Goal: Check status: Check status

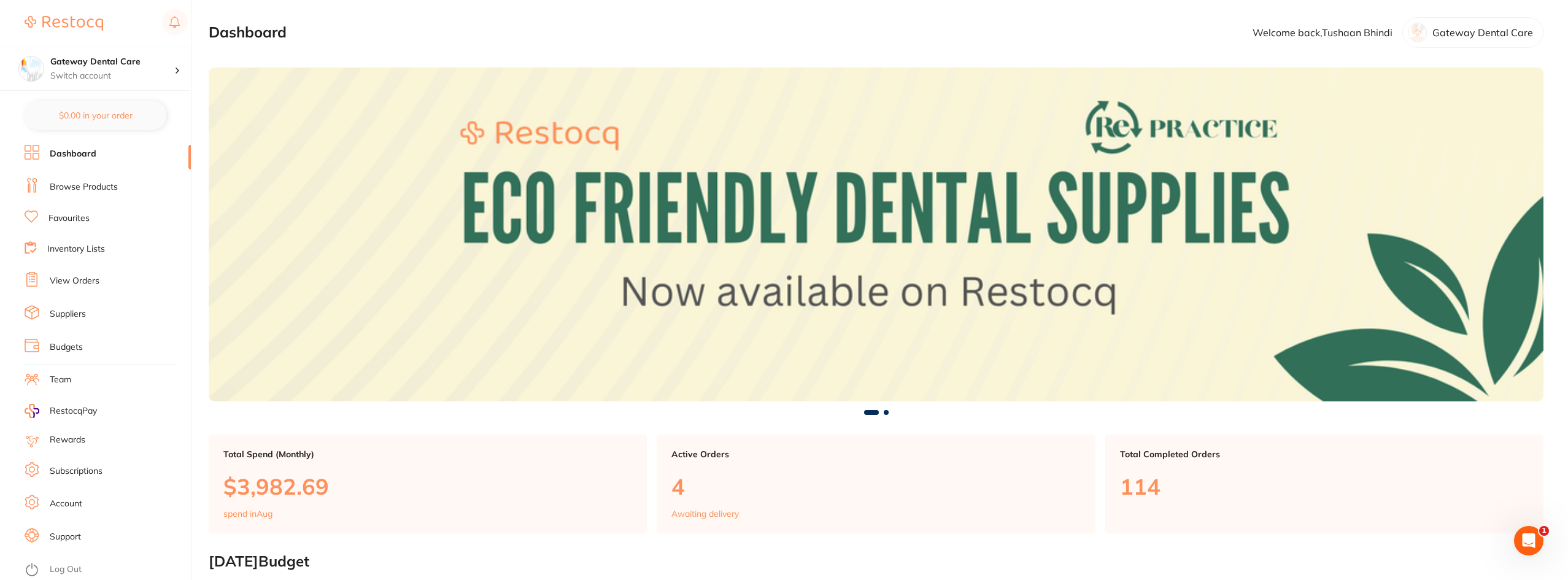
drag, startPoint x: 89, startPoint y: 267, endPoint x: 89, endPoint y: 275, distance: 8.0
click at [89, 270] on ul "Dashboard Browse Products Favourites Inventory Lists View Orders Suppliers Budg…" at bounding box center [108, 362] width 166 height 435
click at [89, 284] on link "View Orders" at bounding box center [74, 280] width 50 height 12
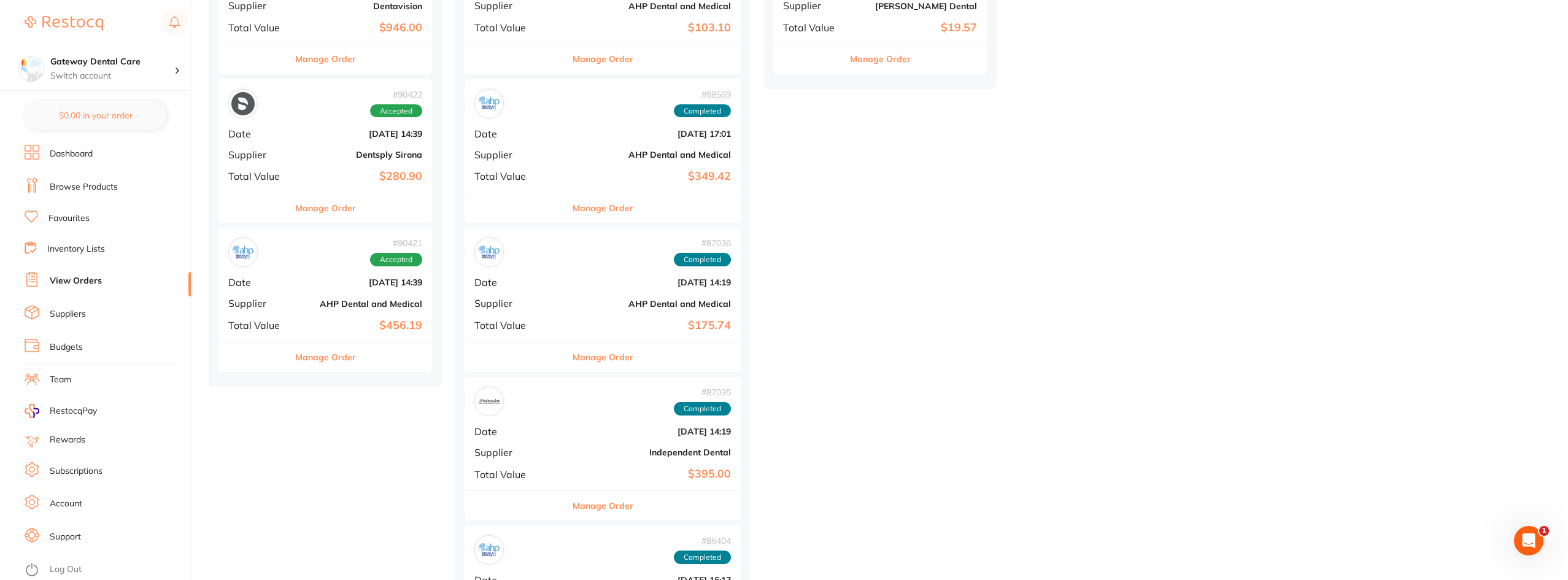
scroll to position [368, 0]
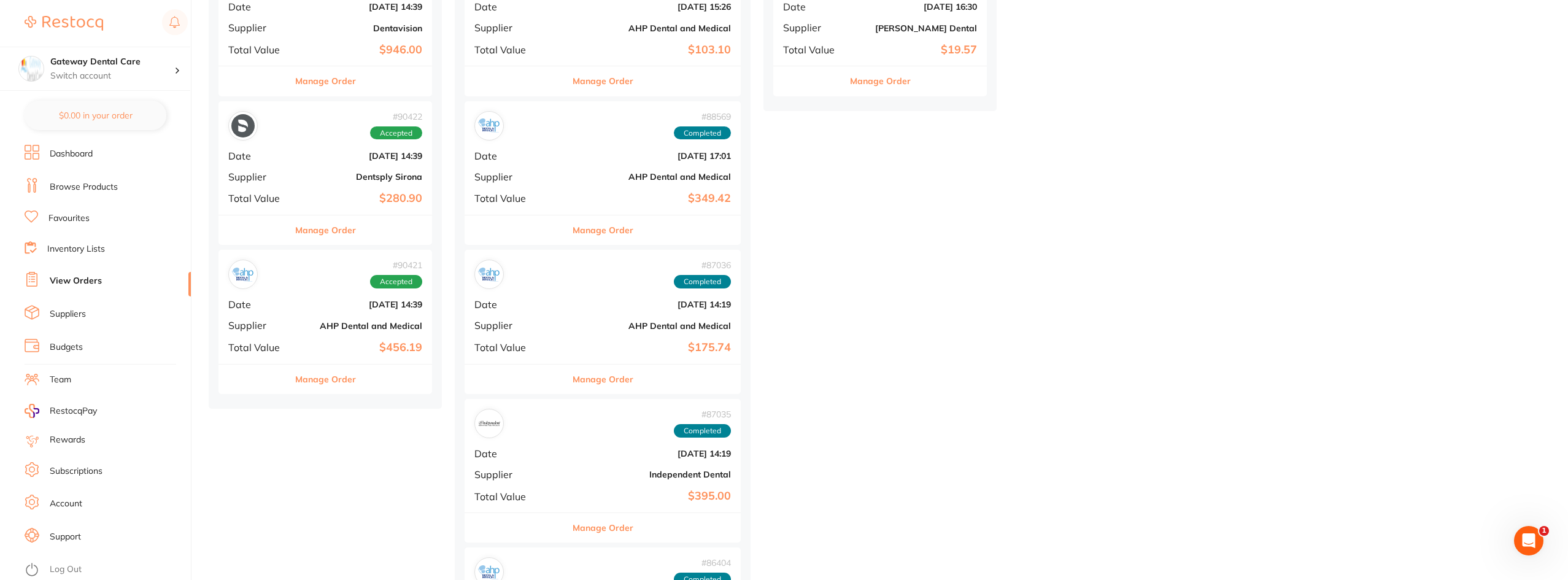
click at [338, 375] on button "Manage Order" at bounding box center [326, 380] width 61 height 30
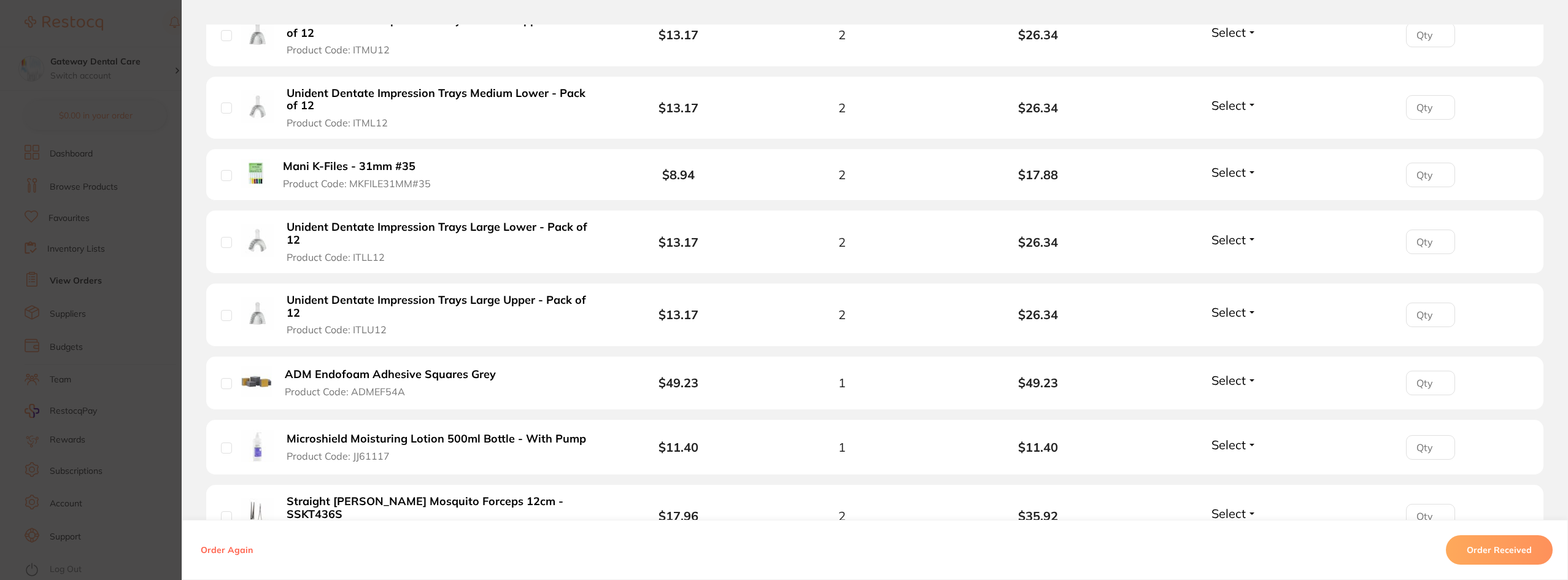
scroll to position [737, 0]
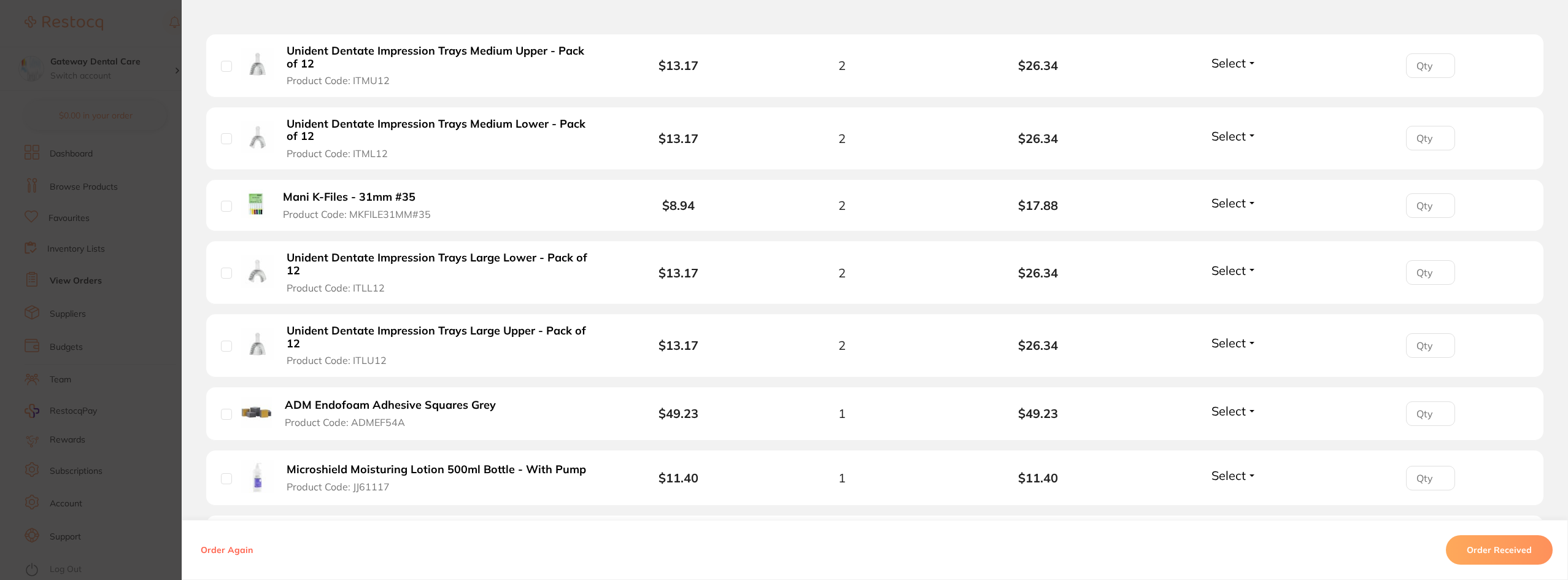
click at [74, 292] on section "Order ID: Restocq- 90421 Order Information Accepted Order Order Date [DATE] 14:…" at bounding box center [784, 290] width 1568 height 580
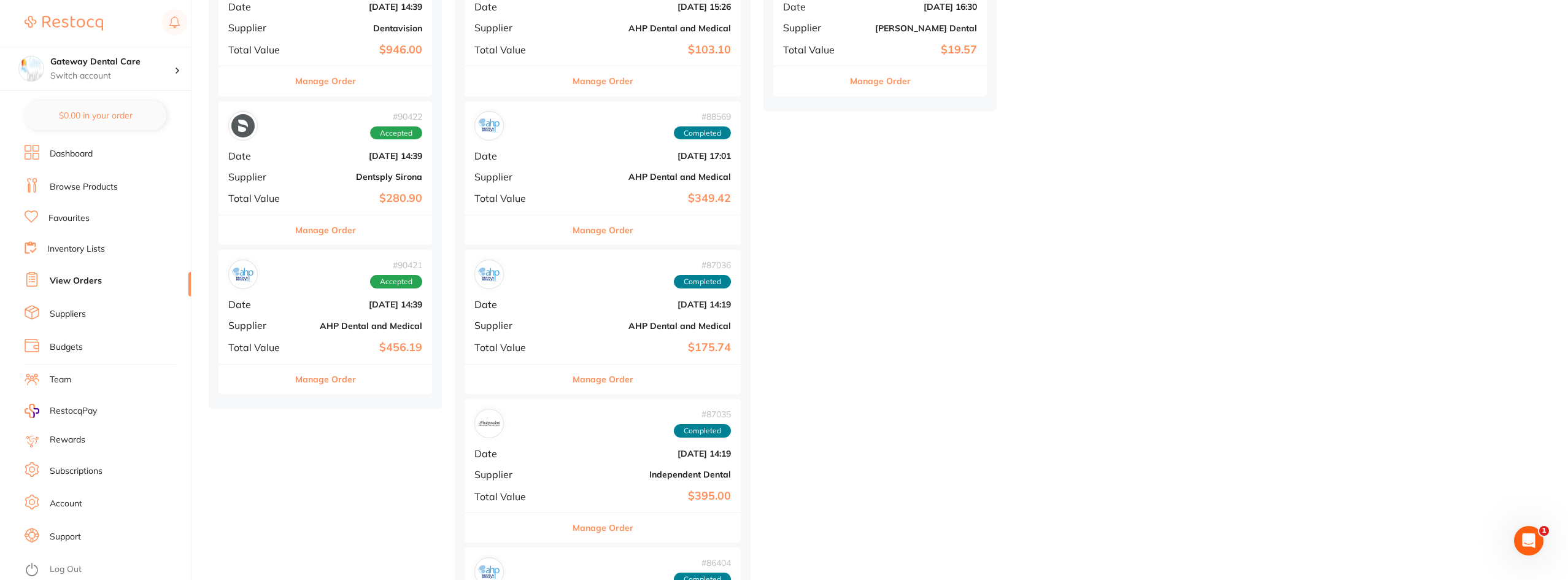
click at [331, 229] on button "Manage Order" at bounding box center [326, 231] width 61 height 30
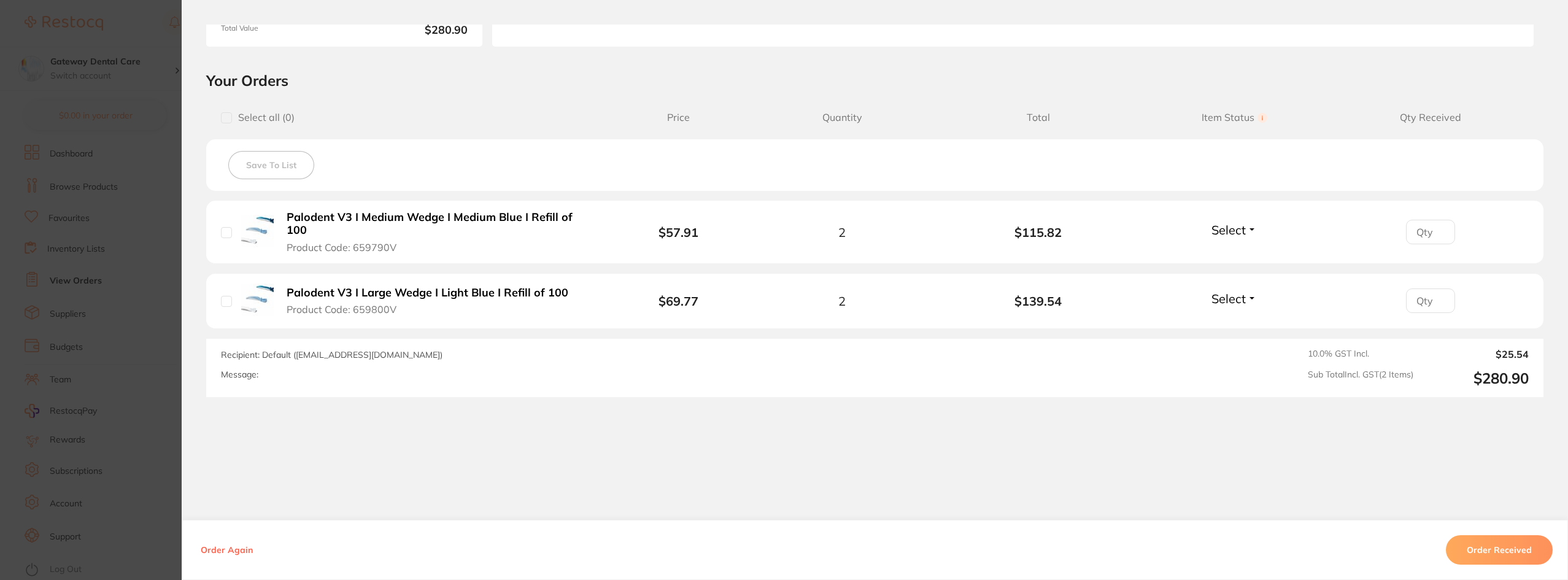
click at [112, 295] on section "Order ID: Restocq- 90422 Order Information Accepted Order Order Date [DATE] 14:…" at bounding box center [784, 290] width 1568 height 580
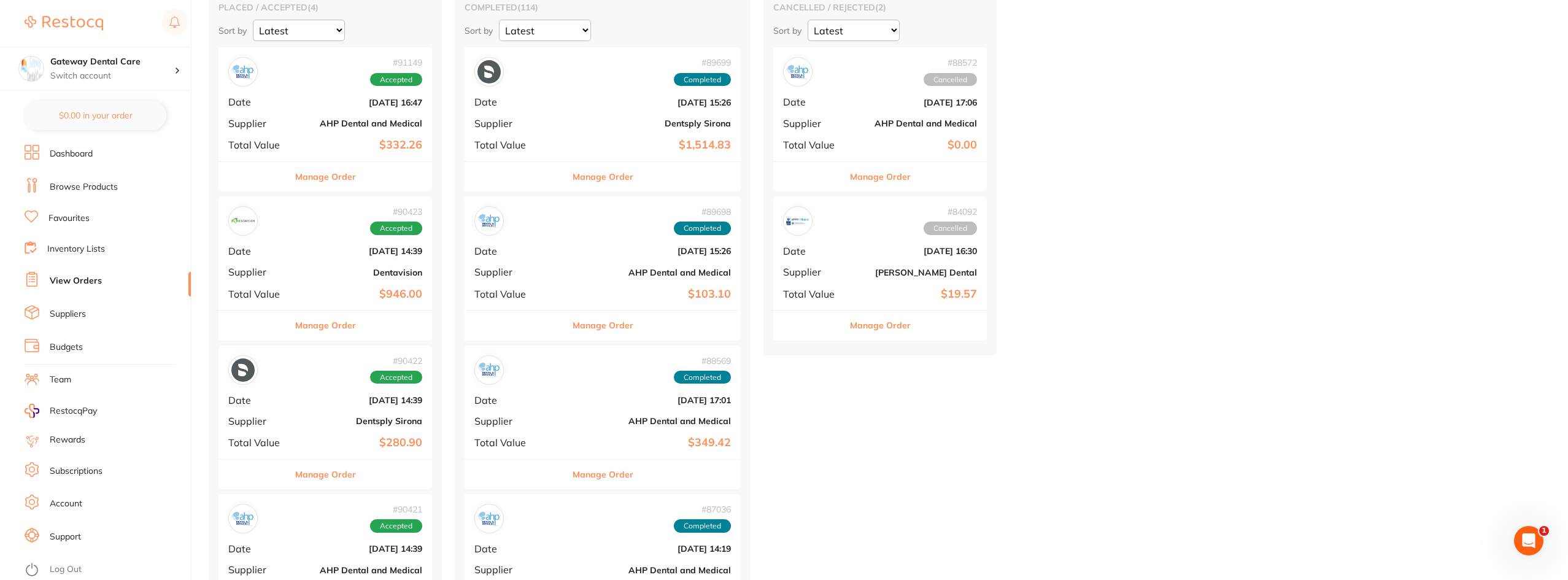
scroll to position [123, 0]
click at [308, 327] on button "Manage Order" at bounding box center [326, 327] width 61 height 30
